Goal: Communication & Community: Answer question/provide support

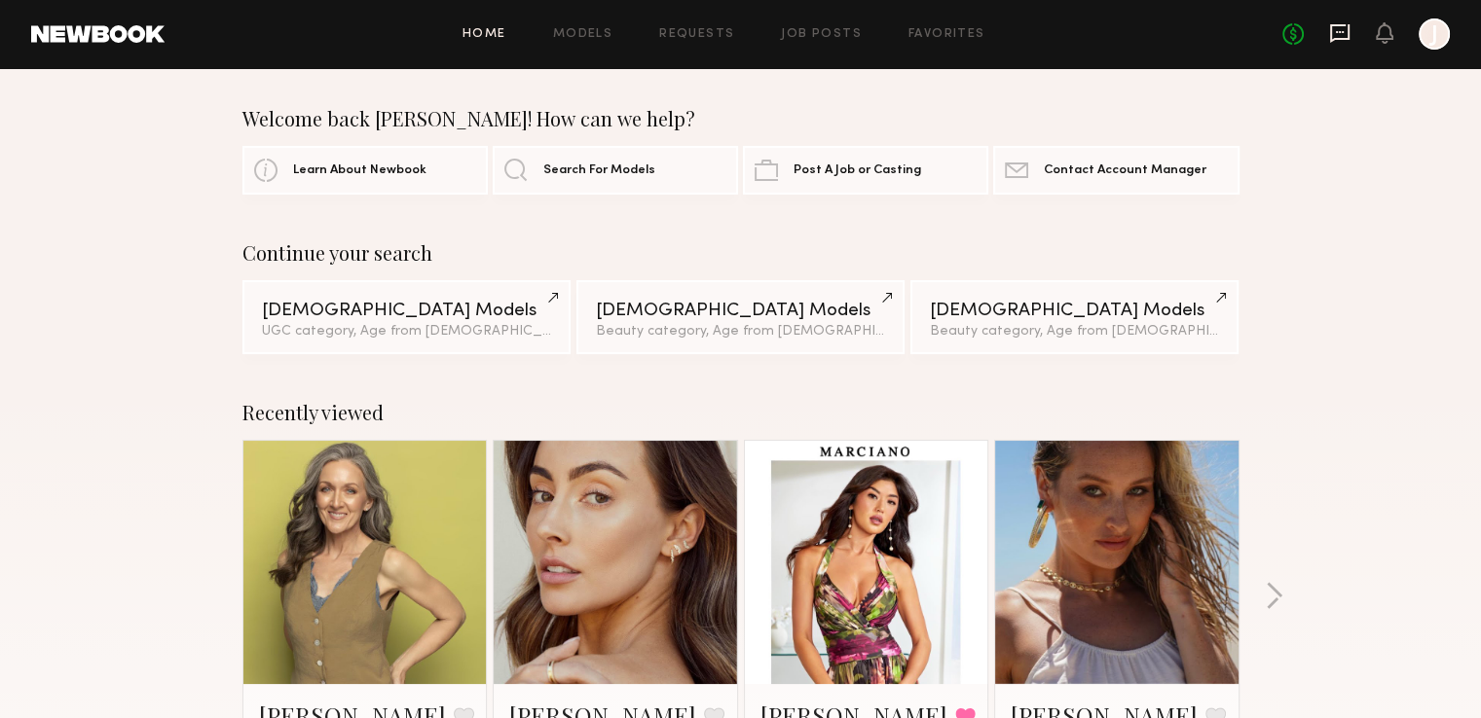
click at [1336, 41] on icon at bounding box center [1339, 32] width 21 height 21
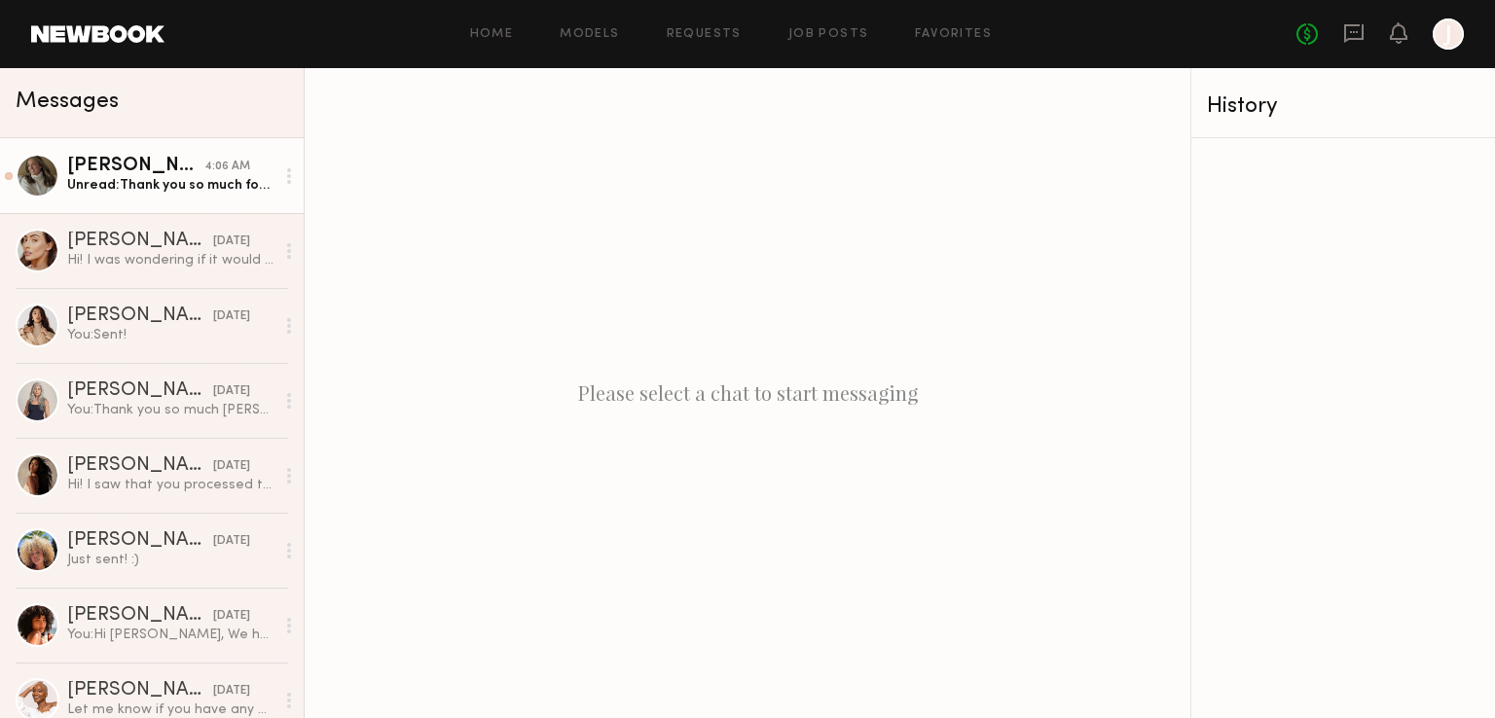
click at [170, 193] on div "Unread: Thank you so much for your partnership! Can’t wait to see the ads IRL!" at bounding box center [170, 185] width 207 height 18
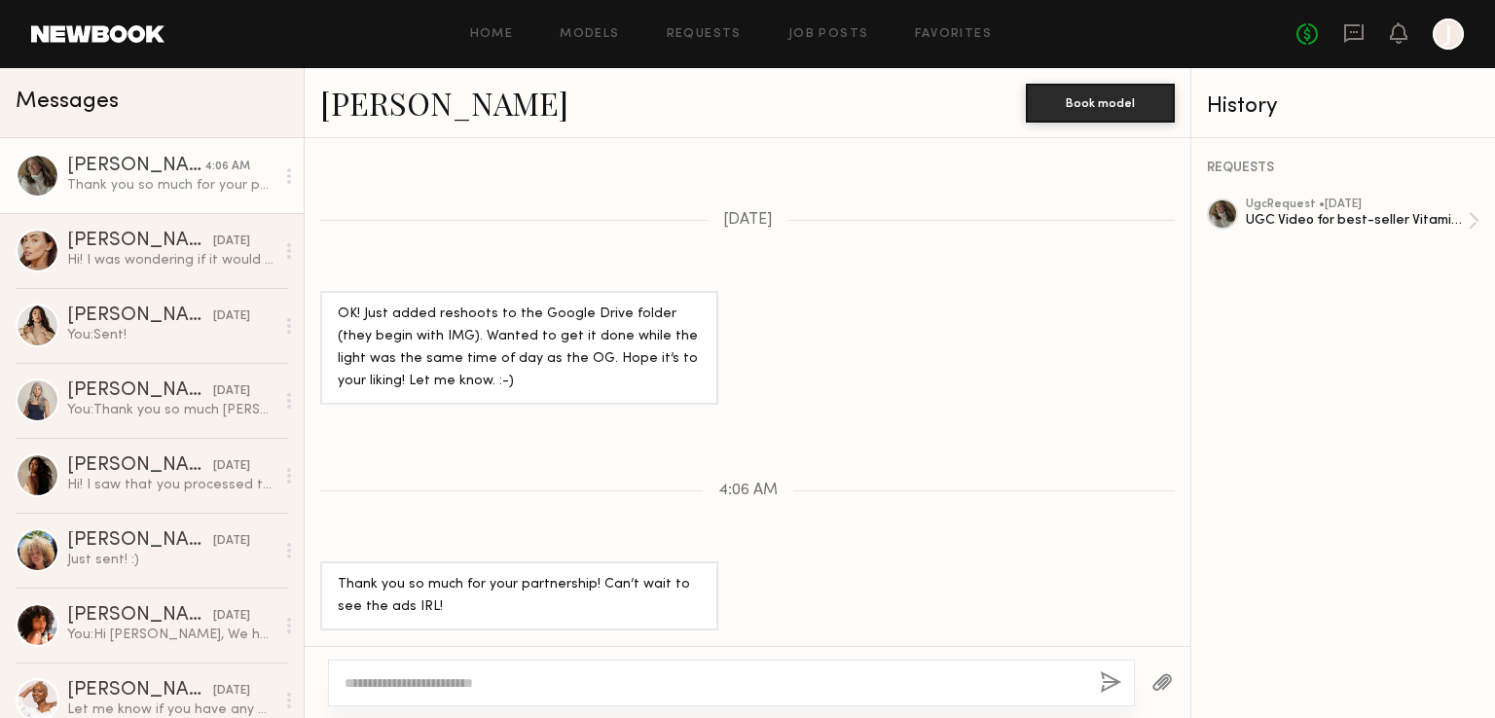
scroll to position [1585, 0]
click at [599, 671] on div at bounding box center [731, 683] width 807 height 47
click at [566, 684] on textarea at bounding box center [715, 683] width 740 height 19
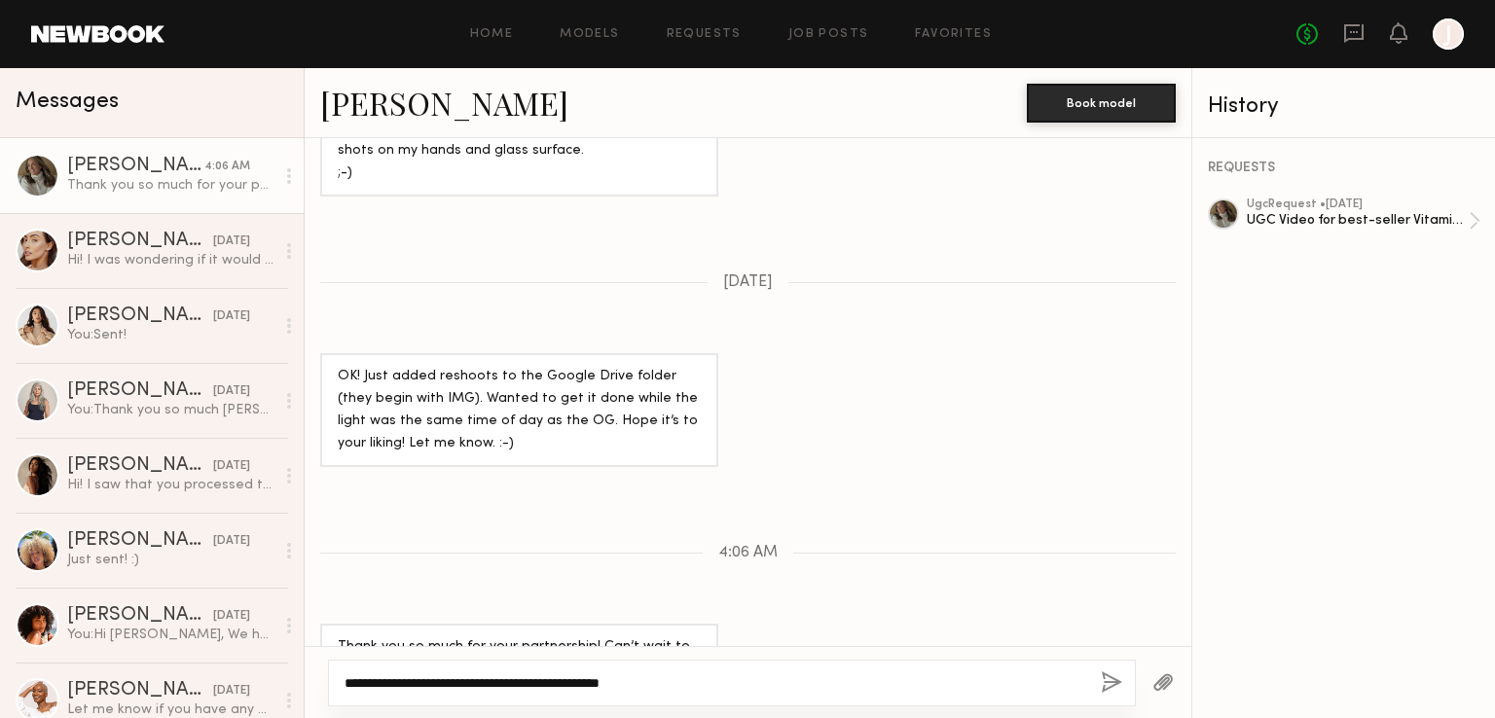
scroll to position [1487, 0]
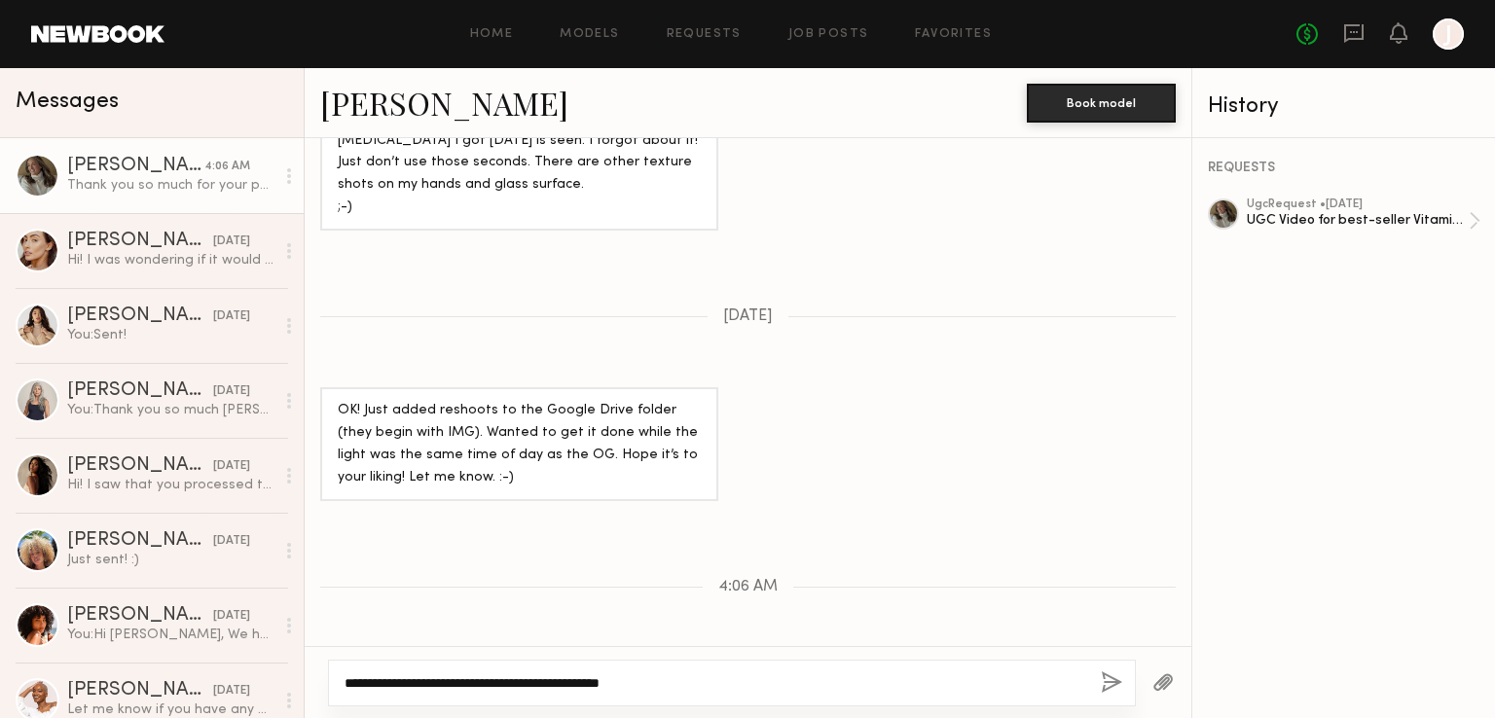
type textarea "**********"
click at [1106, 692] on button "button" at bounding box center [1111, 684] width 21 height 24
